Goal: Entertainment & Leisure: Consume media (video, audio)

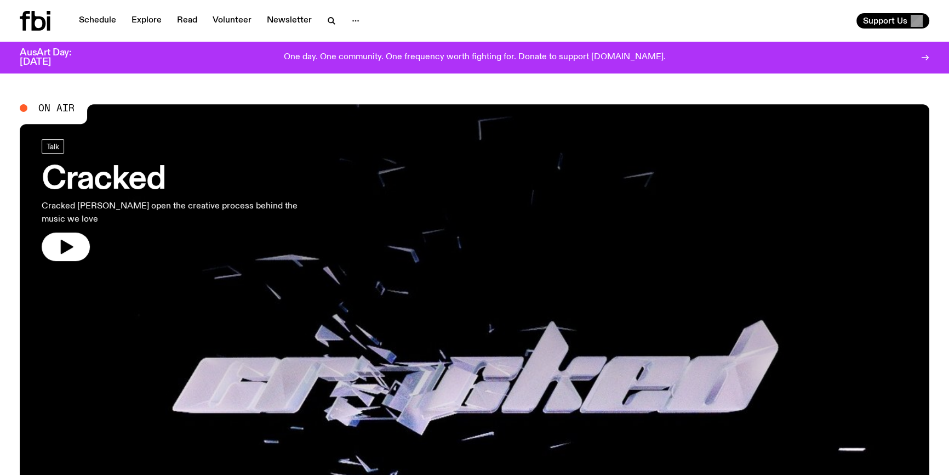
click at [96, 12] on div "Schedule Explore Read Volunteer Newsletter" at bounding box center [245, 21] width 451 height 20
click at [92, 21] on link "Schedule" at bounding box center [97, 20] width 50 height 15
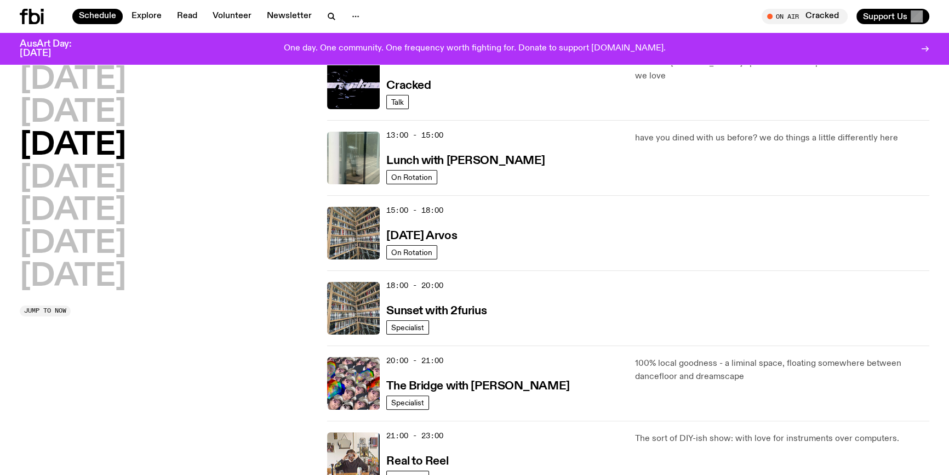
scroll to position [399, 0]
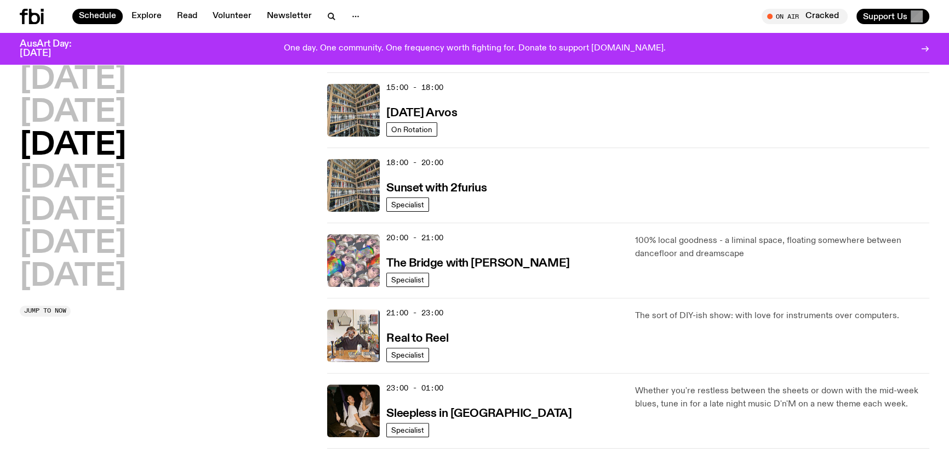
click at [333, 266] on img at bounding box center [353, 260] width 53 height 53
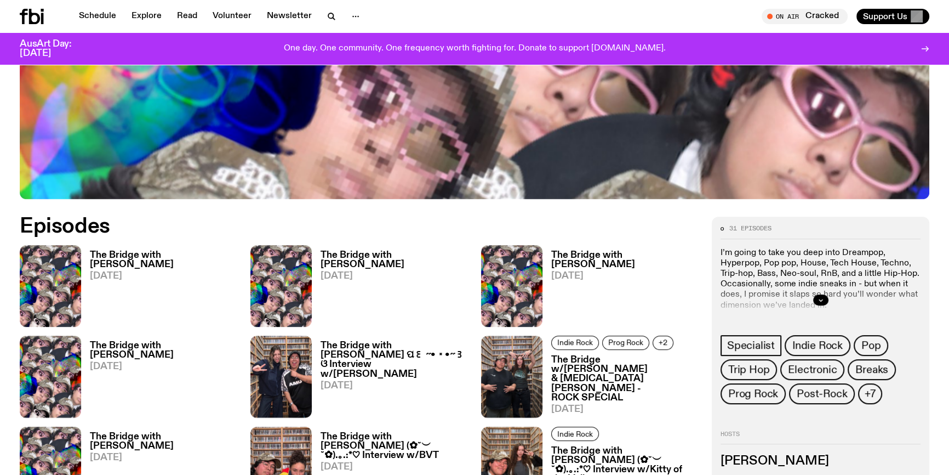
scroll to position [542, 0]
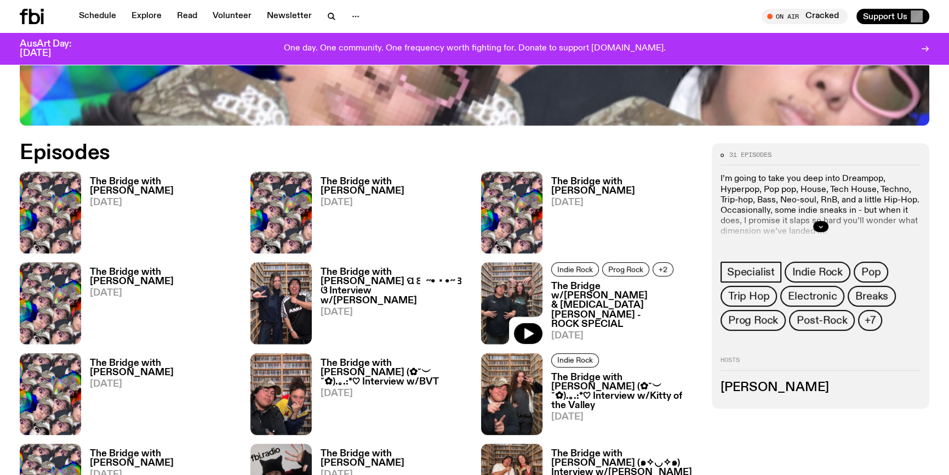
click at [511, 287] on img at bounding box center [511, 303] width 61 height 82
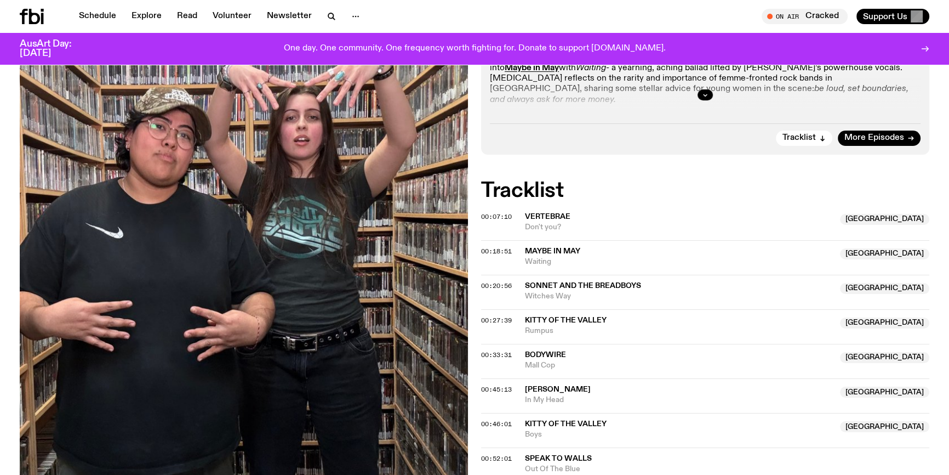
scroll to position [299, 0]
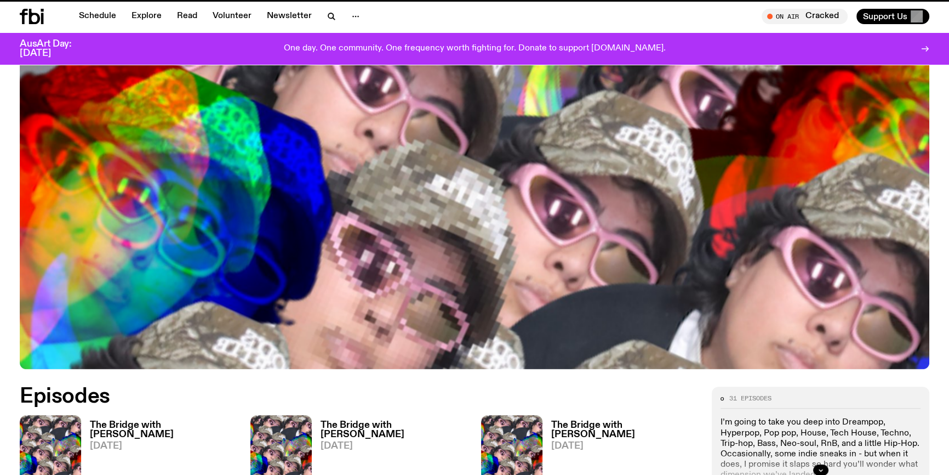
scroll to position [542, 0]
